Goal: Task Accomplishment & Management: Complete application form

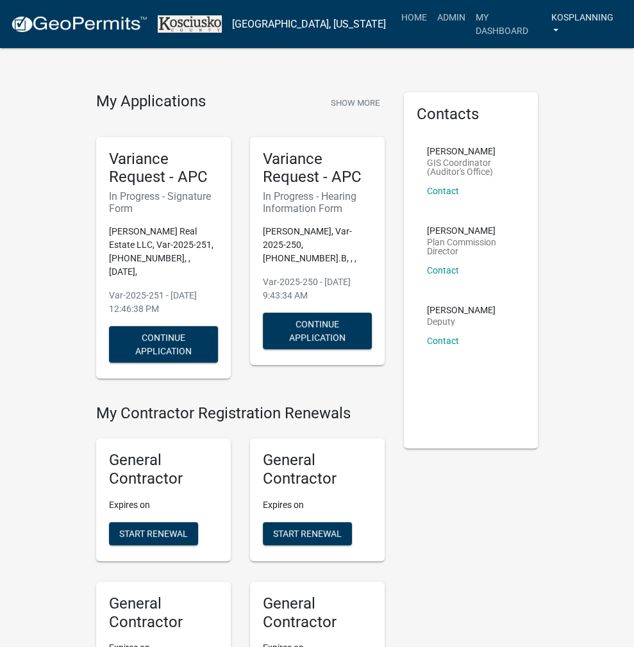
click at [565, 19] on link "kosplanning" at bounding box center [585, 24] width 78 height 38
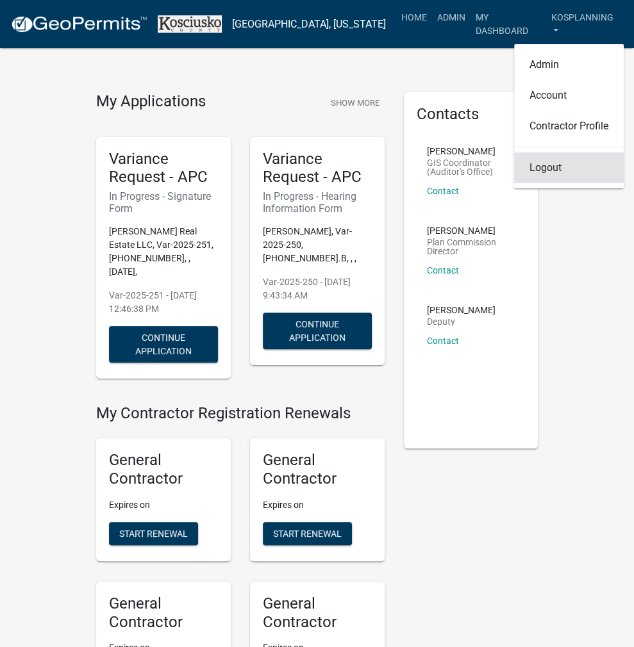
click at [549, 161] on link "Logout" at bounding box center [569, 167] width 110 height 31
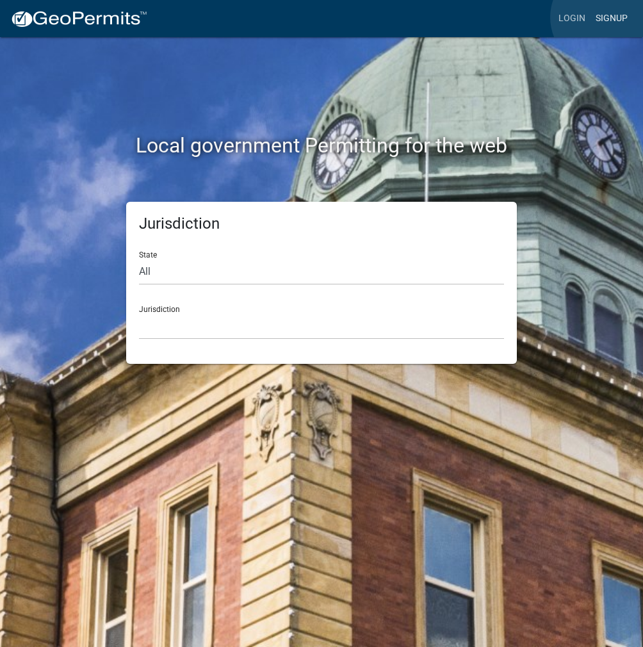
click at [603, 17] on link "Signup" at bounding box center [612, 18] width 42 height 24
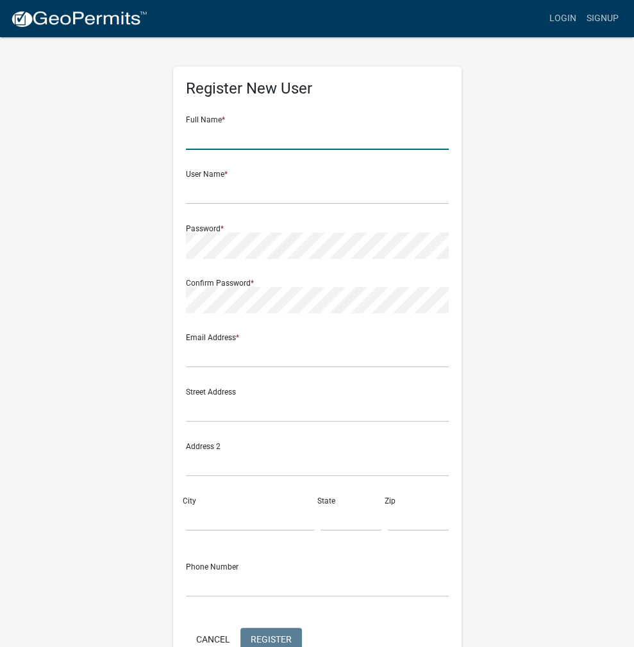
click at [366, 134] on input "text" at bounding box center [317, 137] width 263 height 26
type input "EDWARD ERICKERSON"
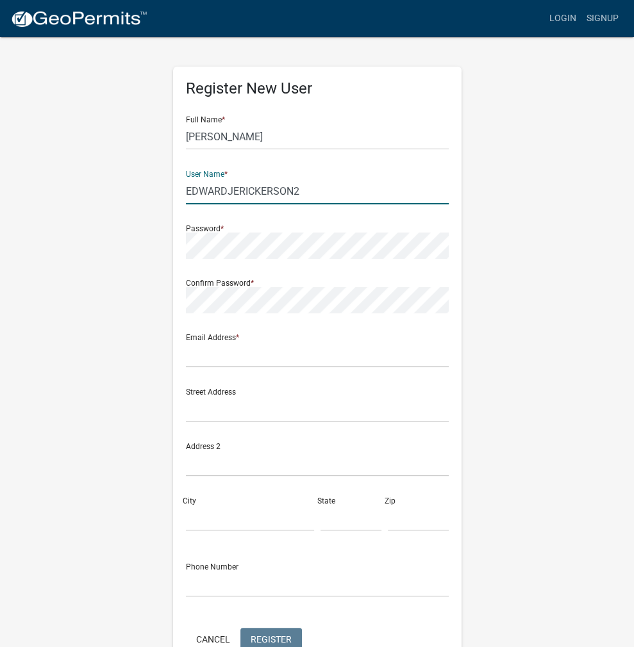
type input "EDWARDJERICKERSON2"
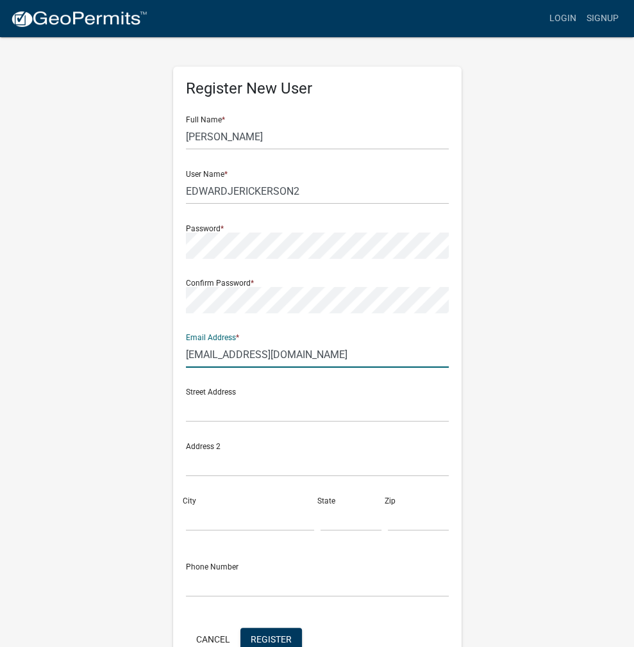
type input "ederickerson@me.com"
click button "Cancel" at bounding box center [213, 639] width 54 height 23
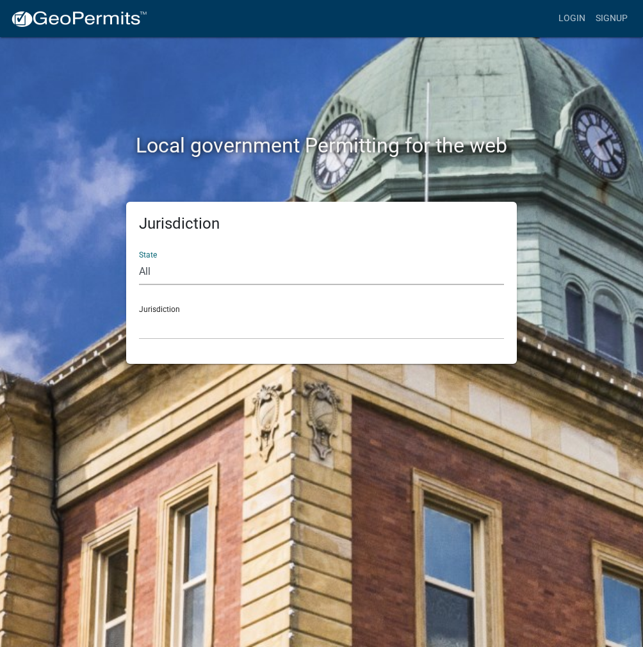
click at [251, 276] on select "All [US_STATE] [US_STATE] [US_STATE] [US_STATE] [US_STATE] [US_STATE] [US_STATE…" at bounding box center [321, 272] width 365 height 26
select select "[US_STATE]"
click at [139, 259] on select "All [US_STATE] [US_STATE] [US_STATE] [US_STATE] [US_STATE] [US_STATE] [US_STATE…" at bounding box center [321, 272] width 365 height 26
click at [220, 330] on select "City of [GEOGRAPHIC_DATA], [US_STATE] City of [GEOGRAPHIC_DATA], [US_STATE] Cit…" at bounding box center [321, 326] width 365 height 26
